Goal: Information Seeking & Learning: Learn about a topic

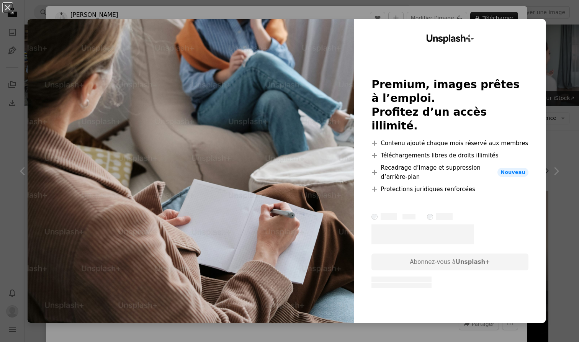
scroll to position [1995, 0]
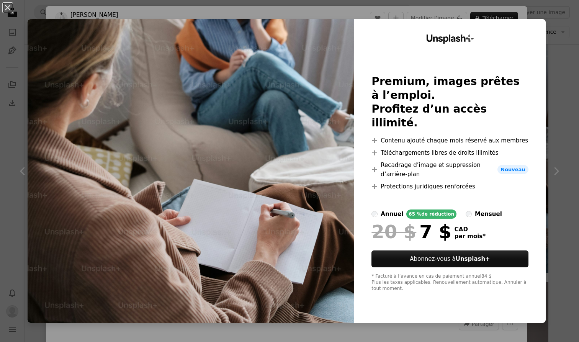
click at [562, 53] on div "An X shape Unsplash+ Premium, images prêtes à l’emploi. Profitez d’un accès ill…" at bounding box center [289, 171] width 579 height 342
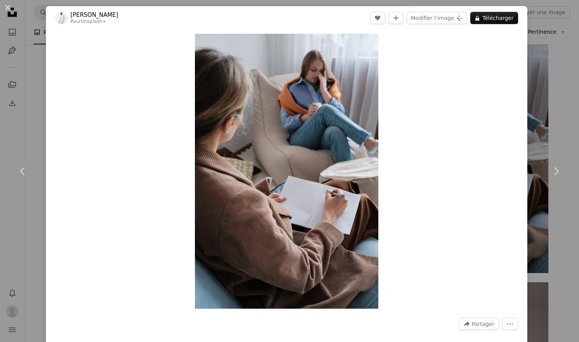
click at [559, 82] on div "An X shape Chevron left Chevron right [PERSON_NAME] Pour Unsplash+ A heart A pl…" at bounding box center [289, 171] width 579 height 342
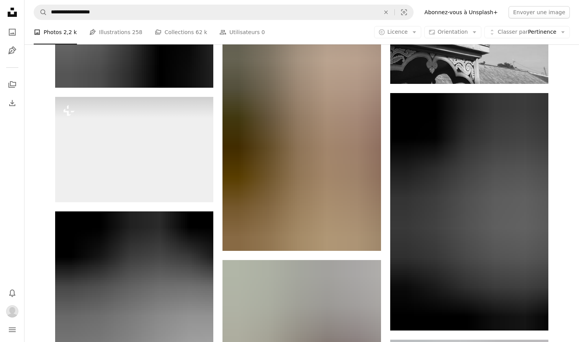
scroll to position [6486, 0]
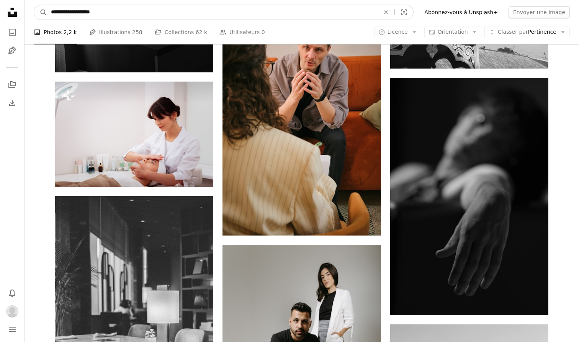
drag, startPoint x: 74, startPoint y: 12, endPoint x: 211, endPoint y: -4, distance: 138.8
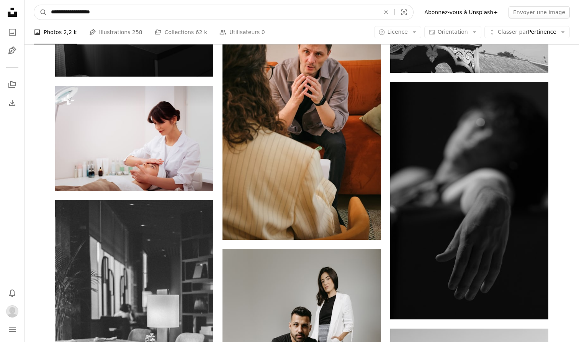
click at [104, 11] on input "**********" at bounding box center [212, 12] width 330 height 15
drag, startPoint x: 104, startPoint y: 14, endPoint x: 74, endPoint y: 13, distance: 30.3
click at [74, 13] on input "**********" at bounding box center [212, 12] width 330 height 15
type input "*********"
click at [41, 12] on button "A magnifying glass" at bounding box center [40, 12] width 13 height 15
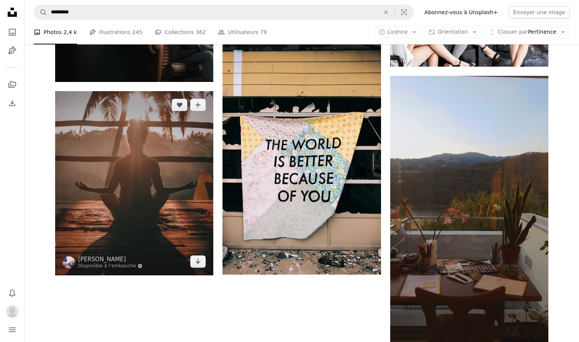
scroll to position [910, 0]
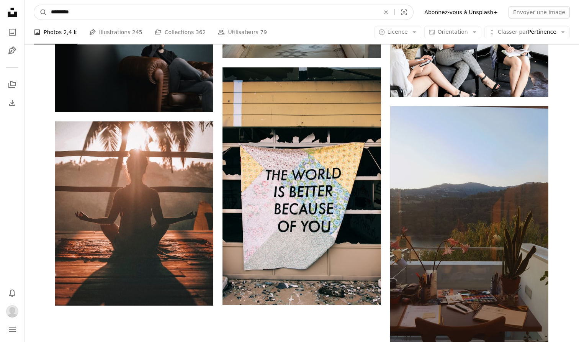
drag, startPoint x: 85, startPoint y: 10, endPoint x: 18, endPoint y: 10, distance: 66.6
type input "**********"
click at [41, 12] on button "A magnifying glass" at bounding box center [40, 12] width 13 height 15
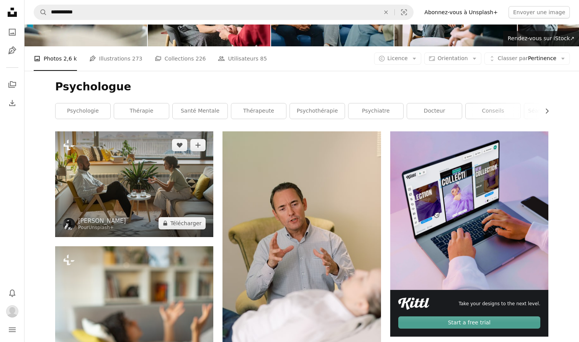
scroll to position [61, 0]
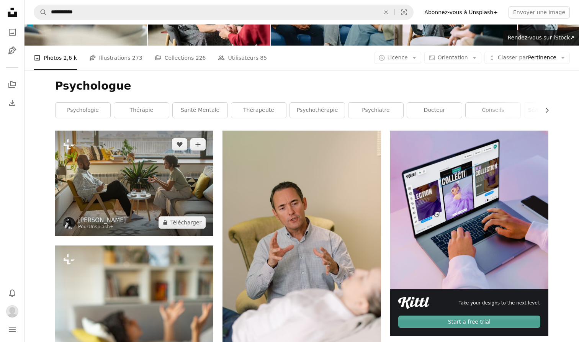
click at [202, 185] on img at bounding box center [134, 183] width 158 height 105
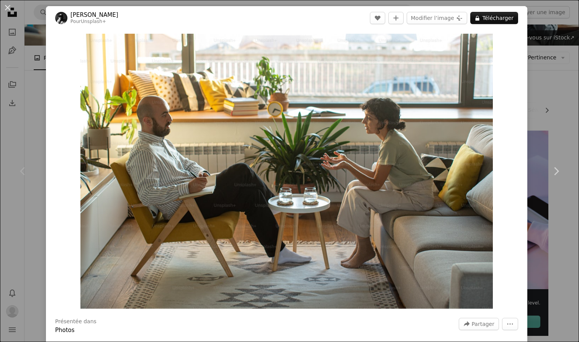
click at [553, 116] on div "An X shape Chevron left Chevron right [PERSON_NAME] Pour Unsplash+ A heart A pl…" at bounding box center [289, 171] width 579 height 342
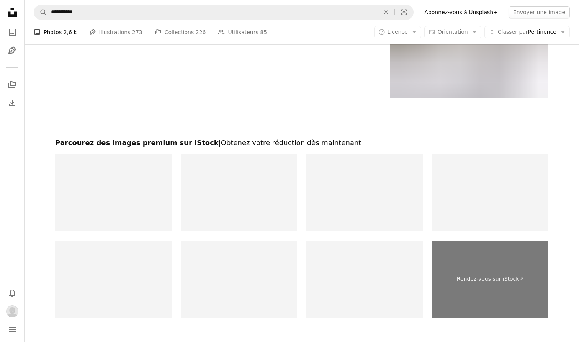
scroll to position [1294, 0]
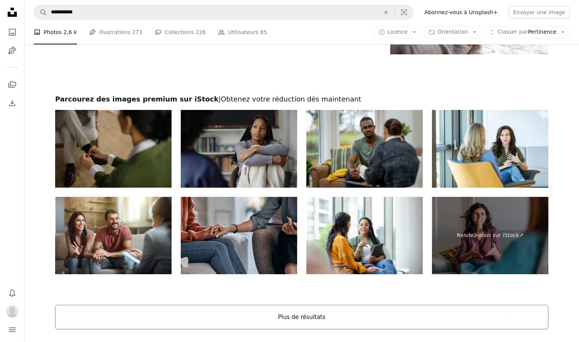
click at [280, 323] on button "Plus de résultats" at bounding box center [301, 317] width 493 height 25
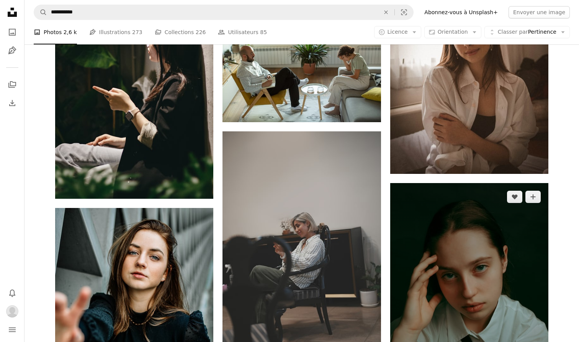
scroll to position [9658, 0]
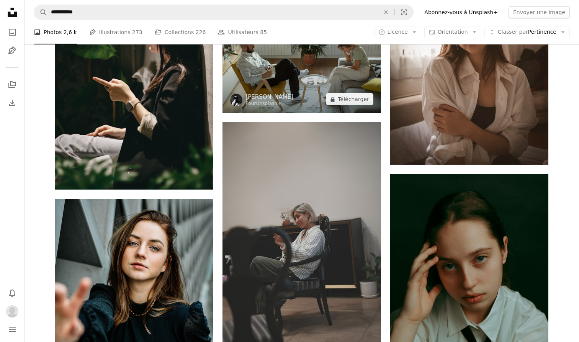
click at [330, 74] on img at bounding box center [301, 60] width 158 height 105
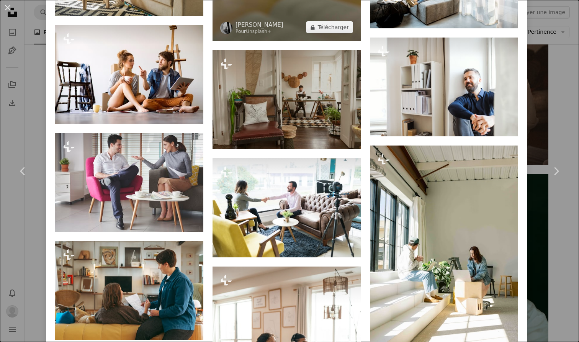
scroll to position [1553, 0]
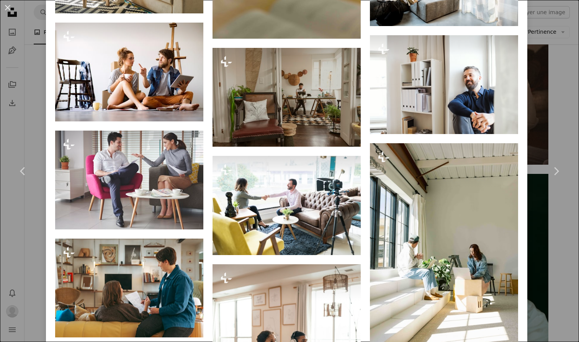
click at [557, 113] on div "An X shape Chevron left Chevron right [PERSON_NAME] Pour Unsplash+ A heart A pl…" at bounding box center [289, 171] width 579 height 342
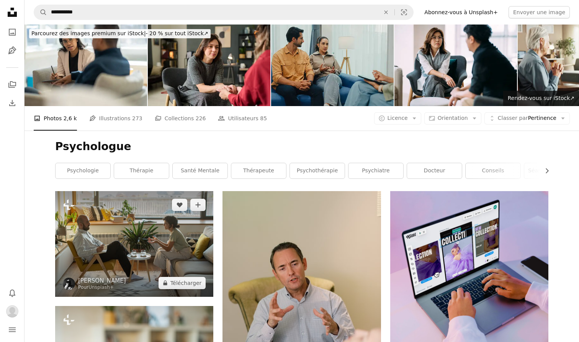
click at [166, 234] on img at bounding box center [134, 243] width 158 height 105
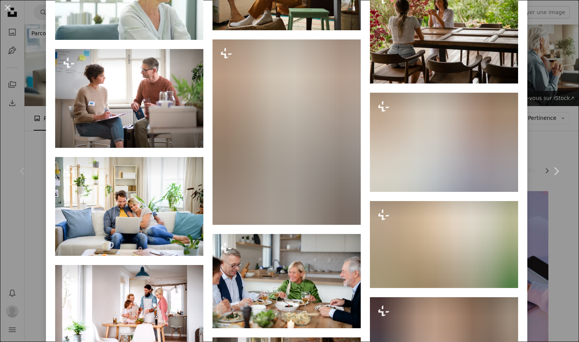
scroll to position [3936, 0]
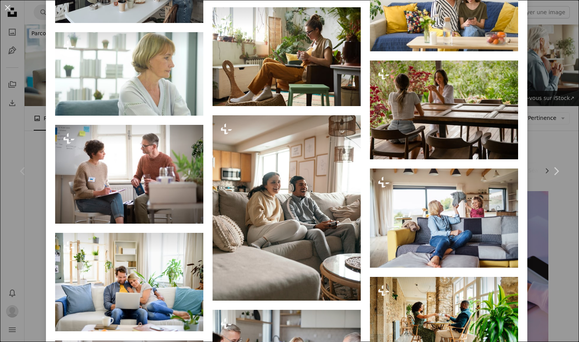
click at [548, 133] on div "An X shape Chevron left Chevron right [PERSON_NAME] Pour Unsplash+ A heart A pl…" at bounding box center [289, 171] width 579 height 342
